Goal: Obtain resource: Obtain resource

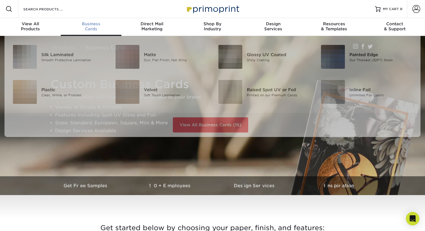
click at [94, 26] on div "Business Cards" at bounding box center [91, 26] width 61 height 10
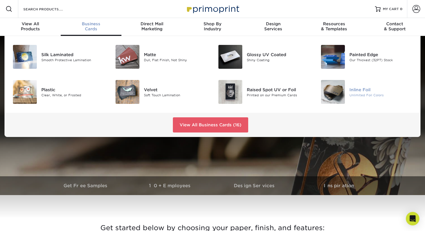
click at [366, 92] on div "Inline Foil" at bounding box center [381, 90] width 64 height 6
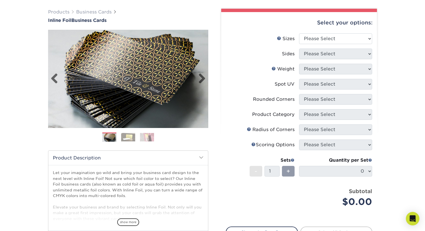
scroll to position [32, 0]
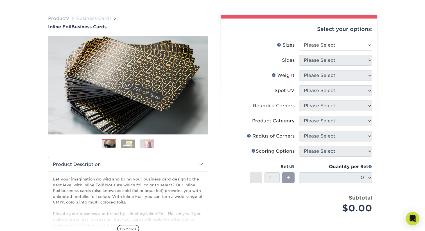
click at [88, 21] on link "Business Cards" at bounding box center [93, 18] width 35 height 5
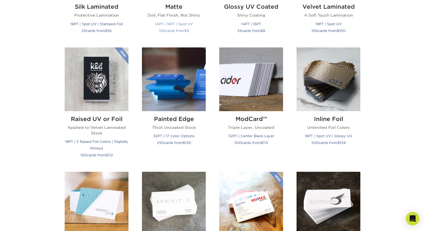
scroll to position [350, 0]
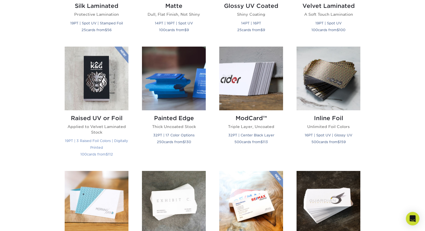
click at [119, 88] on img at bounding box center [97, 79] width 64 height 64
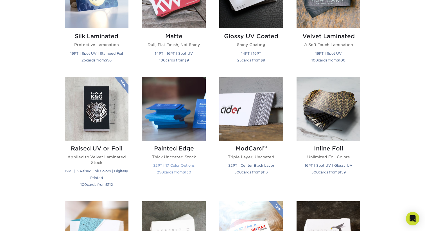
scroll to position [266, 0]
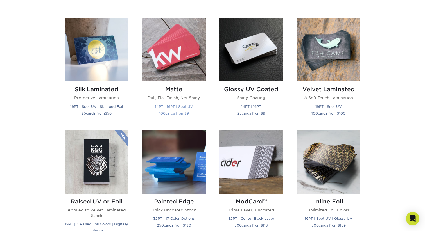
click at [178, 51] on img at bounding box center [174, 50] width 64 height 64
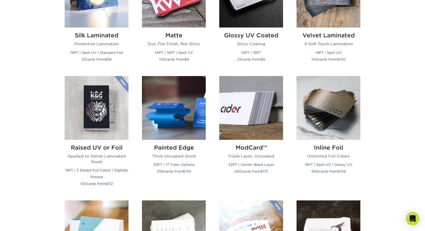
scroll to position [221, 0]
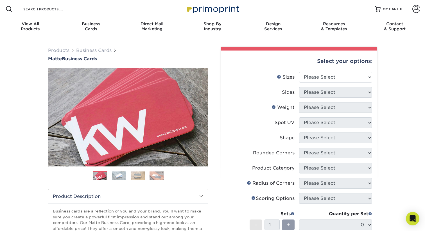
click at [121, 169] on div "Previous" at bounding box center [128, 126] width 160 height 116
click at [131, 174] on img at bounding box center [138, 175] width 14 height 9
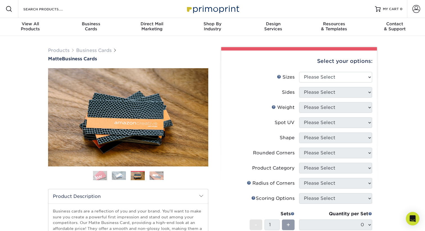
click at [155, 175] on img at bounding box center [157, 175] width 14 height 9
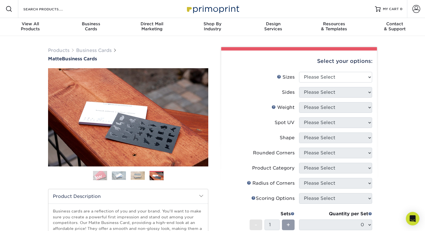
click at [99, 176] on img at bounding box center [100, 176] width 14 height 14
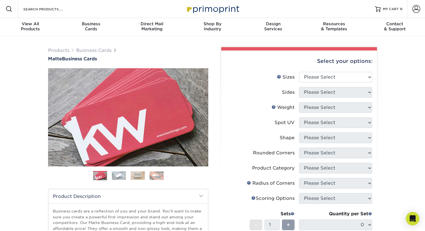
click at [116, 176] on img at bounding box center [119, 175] width 14 height 9
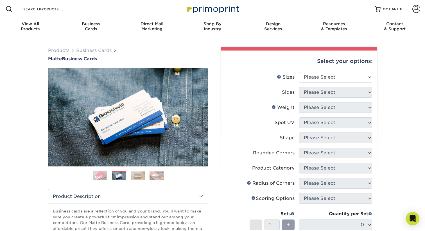
click at [102, 175] on img at bounding box center [100, 176] width 14 height 14
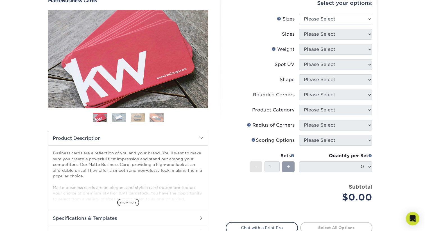
scroll to position [62, 0]
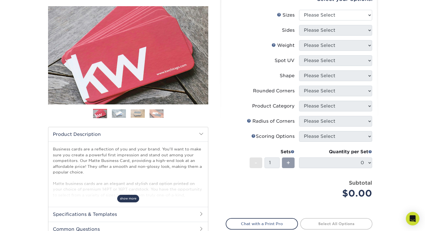
click at [126, 196] on span "show more" at bounding box center [128, 199] width 22 height 8
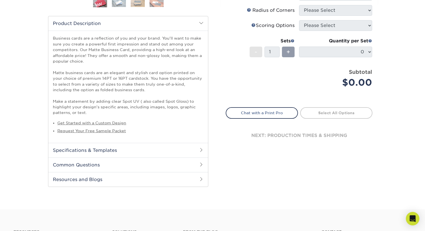
scroll to position [180, 0]
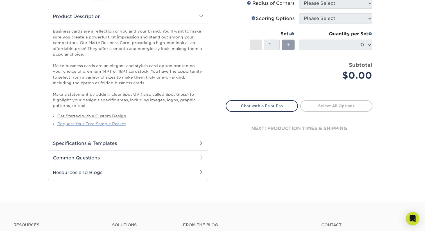
click at [114, 123] on link "Request Your Free Sample Packet" at bounding box center [91, 124] width 69 height 4
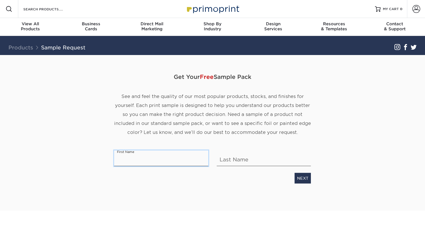
click at [157, 162] on input "text" at bounding box center [161, 159] width 94 height 16
type input "Samantha"
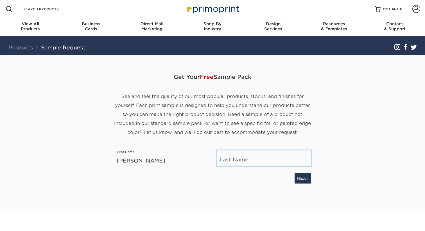
type input "Yannucci"
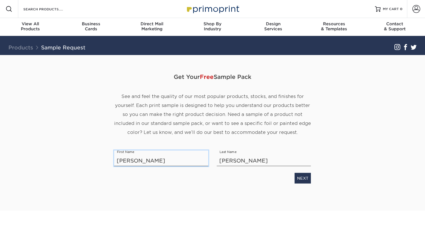
scroll to position [4, 0]
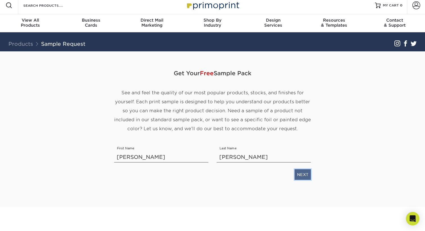
click at [300, 178] on link "NEXT" at bounding box center [303, 174] width 16 height 11
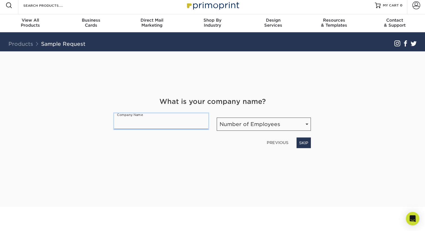
click at [168, 126] on input "text" at bounding box center [161, 122] width 94 height 16
type input "Ombuds"
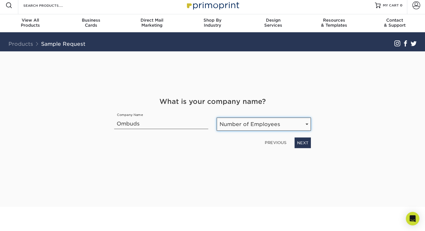
click at [253, 121] on select "Number of Employees Self-employed 1-10 employees 11-50 employees 51-200 employe…" at bounding box center [264, 124] width 94 height 13
select select "Self-employed"
click at [217, 118] on select "Number of Employees Self-employed 1-10 employees 11-50 employees 51-200 employe…" at bounding box center [264, 124] width 94 height 13
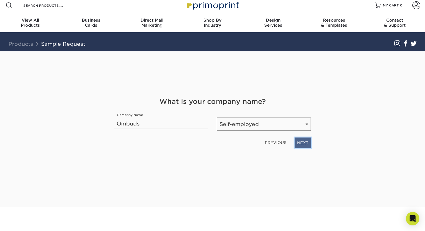
click at [305, 141] on link "NEXT" at bounding box center [303, 143] width 16 height 11
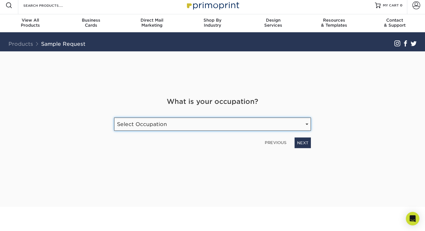
click at [215, 124] on select "Select Occupation Agency Automotive Blogger Cleaning Services Construction Educ…" at bounding box center [212, 124] width 197 height 13
select select "Other"
click at [114, 118] on select "Select Occupation Agency Automotive Blogger Cleaning Services Construction Educ…" at bounding box center [212, 124] width 197 height 13
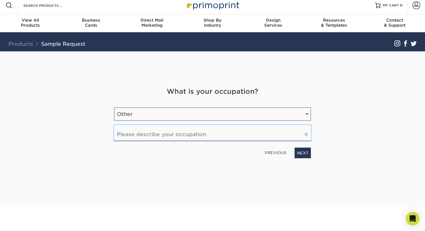
click at [228, 138] on input "text" at bounding box center [212, 133] width 197 height 16
click at [125, 134] on input "COnsulting" at bounding box center [212, 133] width 197 height 16
type input "Consulting"
click at [297, 151] on link "NEXT" at bounding box center [303, 153] width 16 height 11
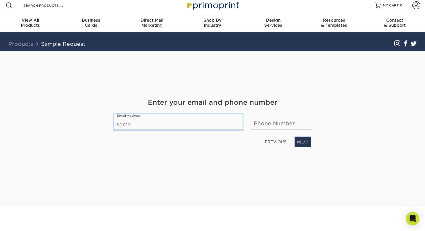
type input "samantha@weareombuds.com"
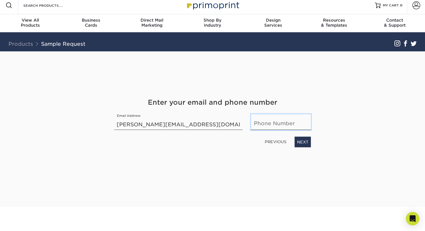
type input "7204219003"
click at [301, 142] on link "NEXT" at bounding box center [303, 142] width 16 height 11
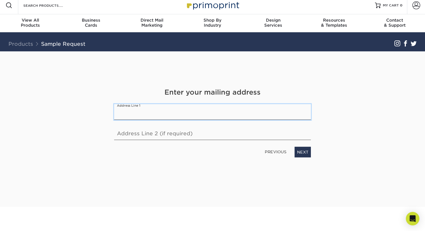
click at [192, 116] on input "text" at bounding box center [212, 112] width 197 height 16
type input "2021 N Front St Unit 206"
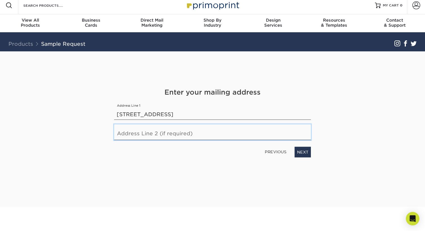
click at [201, 136] on input "text" at bounding box center [212, 133] width 197 height 16
type input "Unit 206"
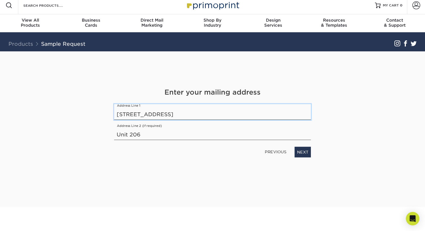
drag, startPoint x: 161, startPoint y: 116, endPoint x: 193, endPoint y: 116, distance: 31.5
click at [189, 116] on input "2021 N Front St Unit 206" at bounding box center [212, 112] width 197 height 16
type input "2021 N Front St"
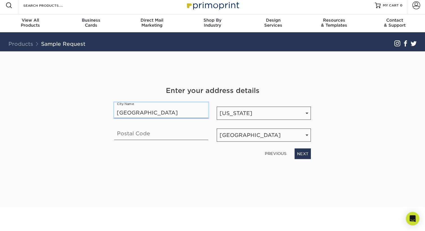
type input "Philadelphia"
click at [132, 135] on input "text" at bounding box center [161, 133] width 94 height 16
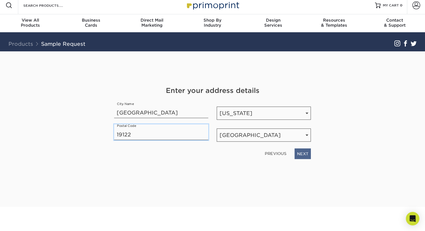
type input "19122"
click at [309, 155] on link "NEXT" at bounding box center [303, 154] width 16 height 11
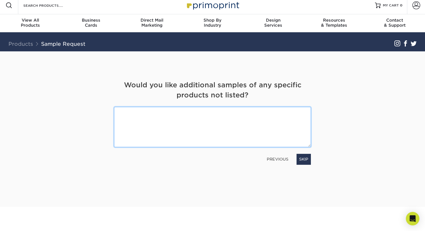
click at [255, 132] on textarea at bounding box center [212, 127] width 197 height 40
click at [205, 115] on textarea "Any samples you have" at bounding box center [212, 127] width 197 height 40
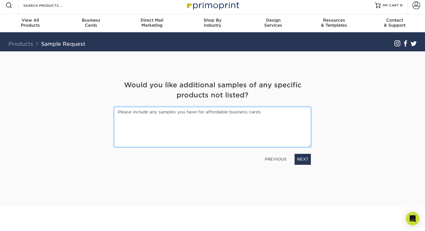
click at [276, 112] on textarea "Please include any samples you have for affordable business cards" at bounding box center [212, 127] width 197 height 40
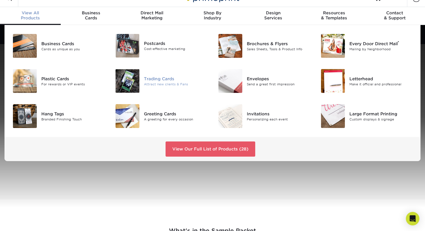
scroll to position [11, 0]
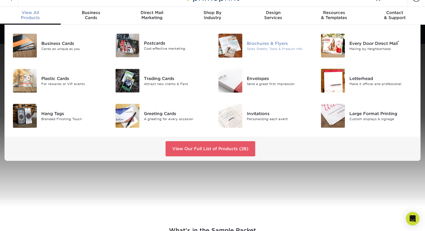
click at [261, 46] on div "Brochures & Flyers" at bounding box center [279, 43] width 64 height 6
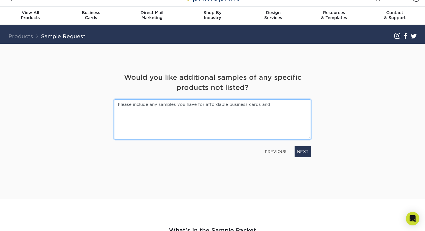
click at [283, 109] on textarea "Please include any samples you have for affordable business cards and" at bounding box center [212, 119] width 197 height 40
click at [295, 104] on textarea "Please include any samples you have for affordable business cards, post cards, …" at bounding box center [212, 119] width 197 height 40
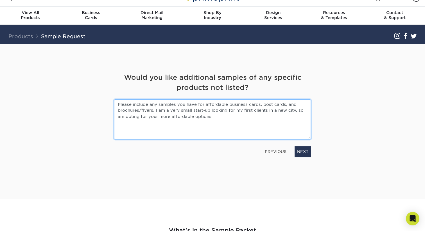
click at [211, 109] on textarea "Please include any samples you have for affordable business cards, post cards, …" at bounding box center [212, 119] width 197 height 40
drag, startPoint x: 228, startPoint y: 104, endPoint x: 204, endPoint y: 105, distance: 23.6
click at [204, 105] on textarea "Please include any samples you have for affordable business cards, post cards, …" at bounding box center [212, 119] width 197 height 40
click at [249, 119] on textarea "Please include any samples you have for business cards, post cards, and brochur…" at bounding box center [212, 119] width 197 height 40
type textarea "Please include any samples you have for business cards, post cards, and brochur…"
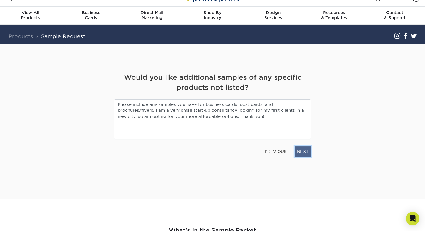
click at [298, 151] on link "NEXT" at bounding box center [303, 151] width 16 height 11
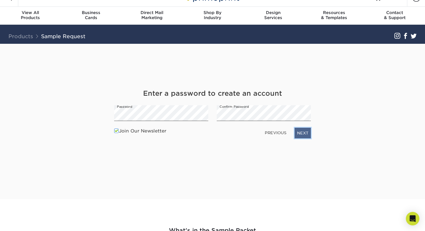
click at [304, 130] on link "NEXT" at bounding box center [303, 133] width 16 height 11
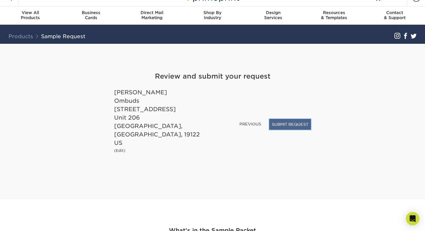
click at [288, 130] on button "SUBMIT REQUEST" at bounding box center [290, 124] width 42 height 11
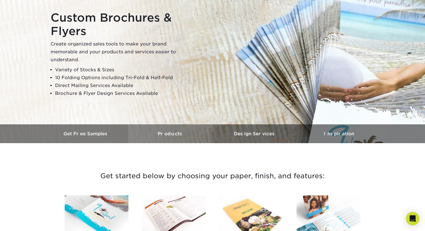
scroll to position [48, 0]
